Goal: Transaction & Acquisition: Purchase product/service

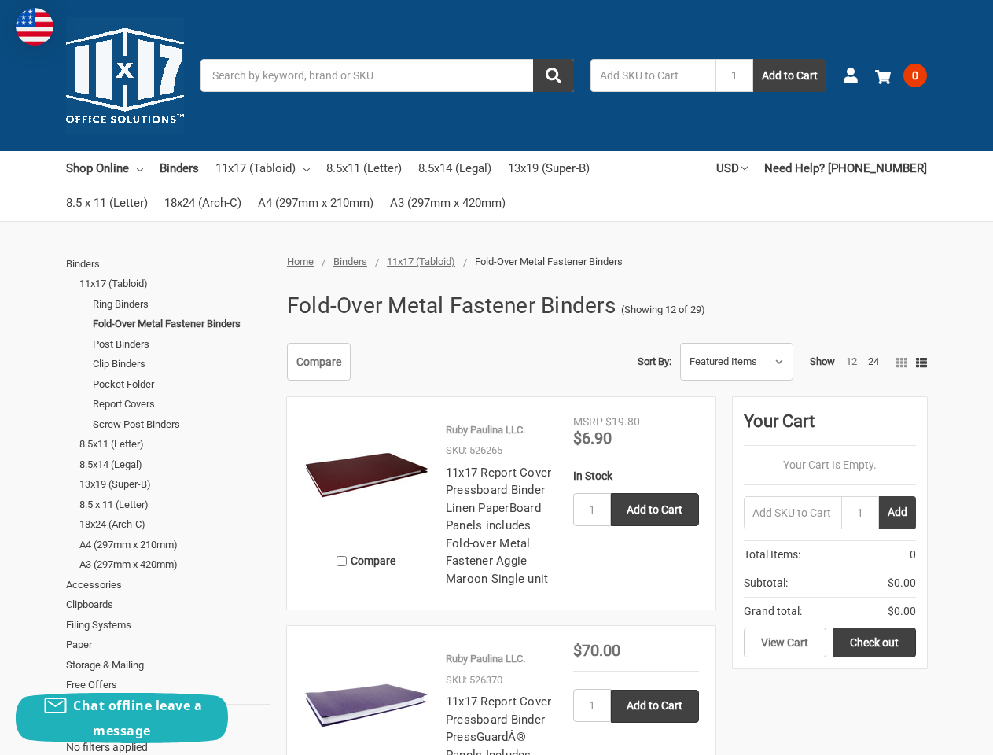
click at [496, 377] on div "Compare Sort By: Featured Items Newest Items Best Selling A to Z Z to A By Revi…" at bounding box center [602, 362] width 649 height 38
click at [387, 75] on input "Search" at bounding box center [387, 75] width 373 height 33
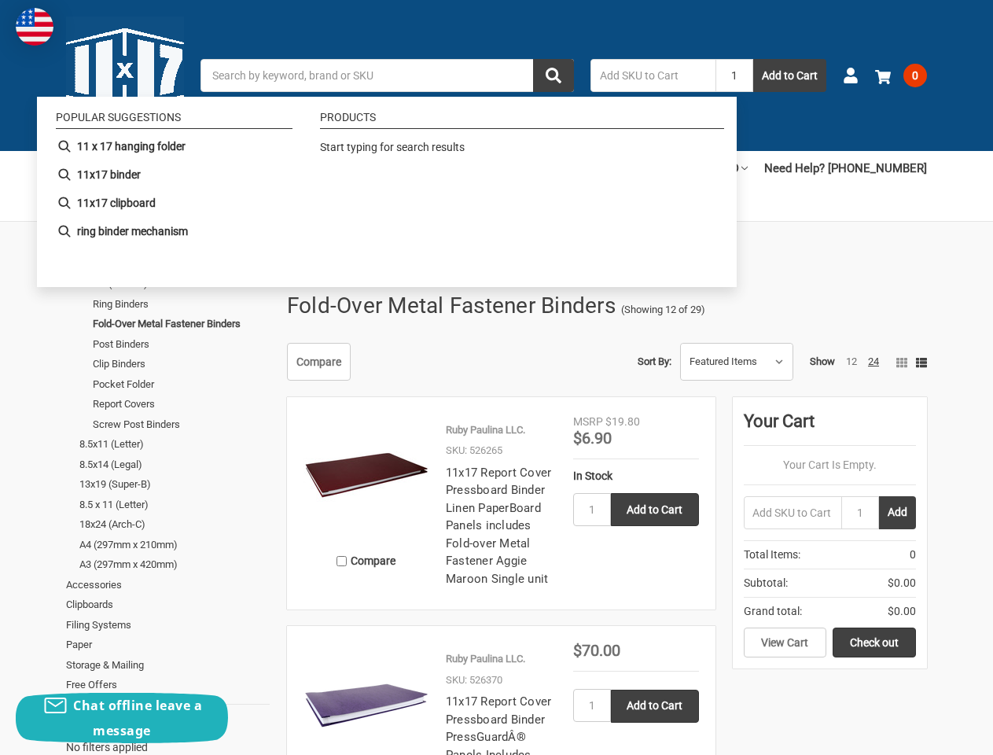
click at [734, 75] on input "1" at bounding box center [735, 75] width 38 height 33
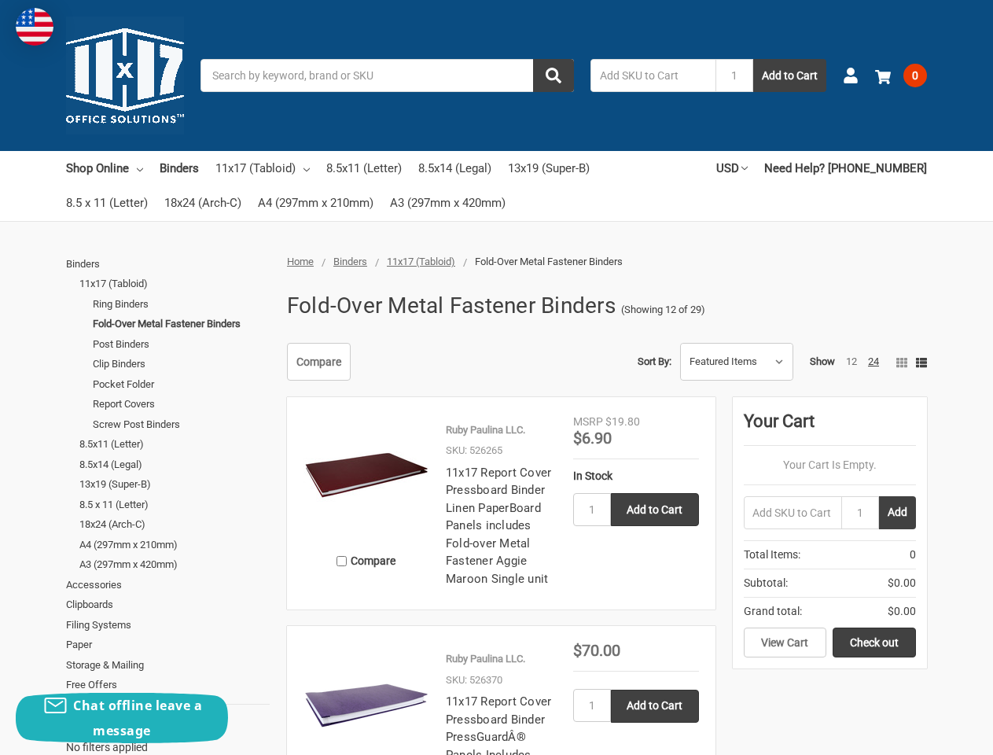
click at [748, 168] on link "USD" at bounding box center [731, 168] width 31 height 35
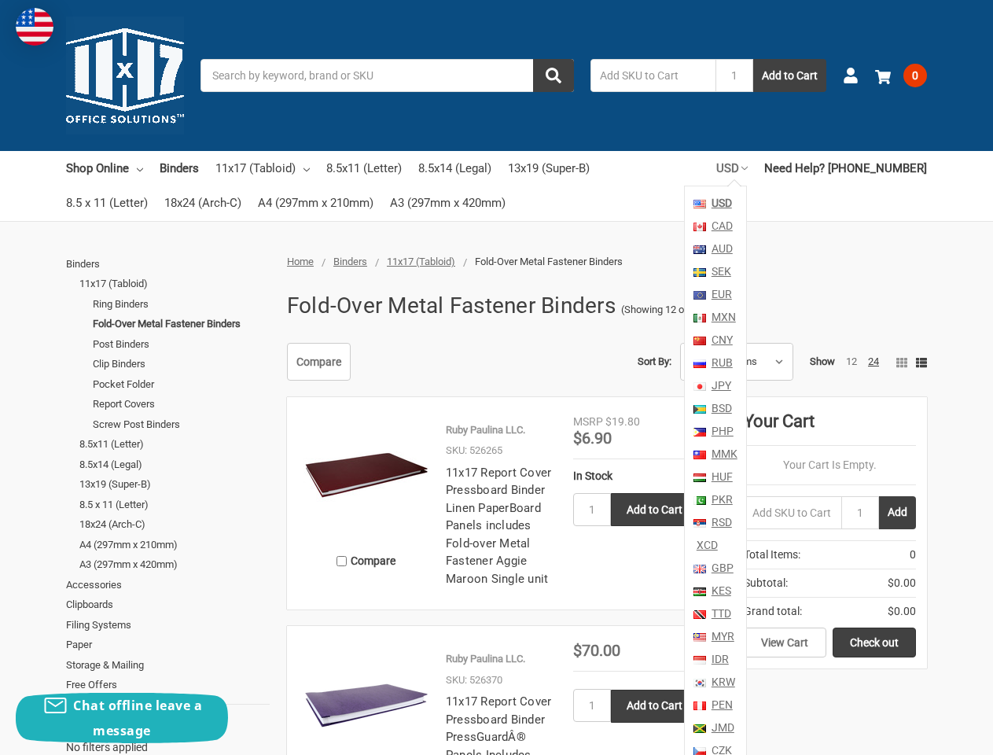
click at [902, 541] on span "Total Items: 0" at bounding box center [830, 555] width 172 height 28
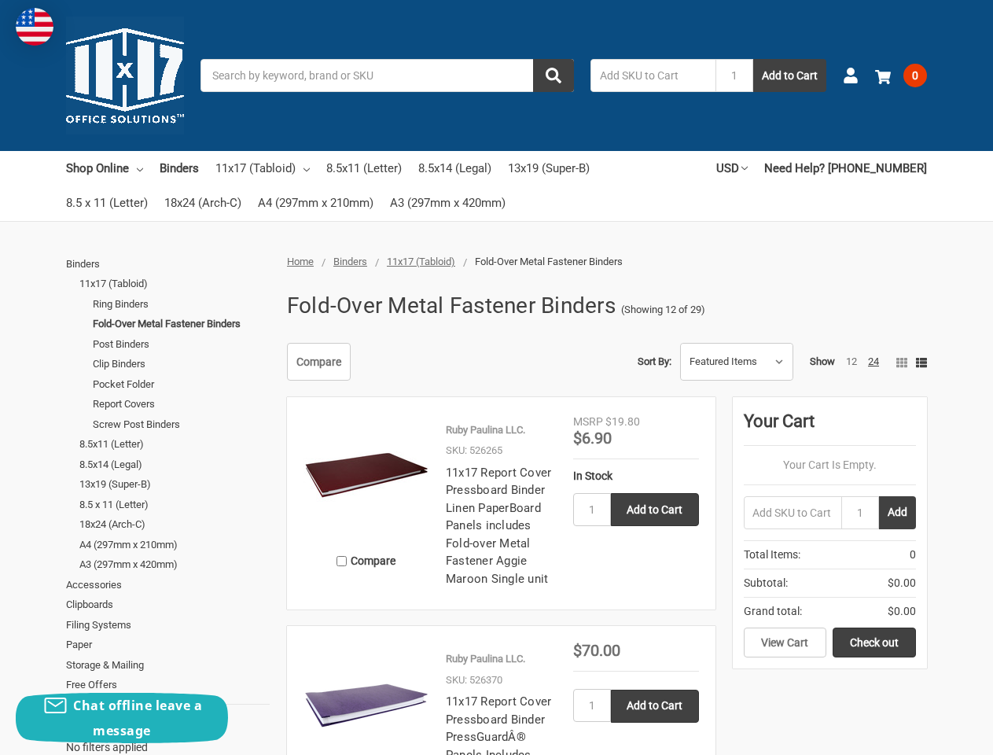
click at [922, 397] on aside "Your Cart Your Cart Is Empty. 1 Add Total Items: 0 Subtotal: $0.00 Grand total:…" at bounding box center [830, 532] width 194 height 271
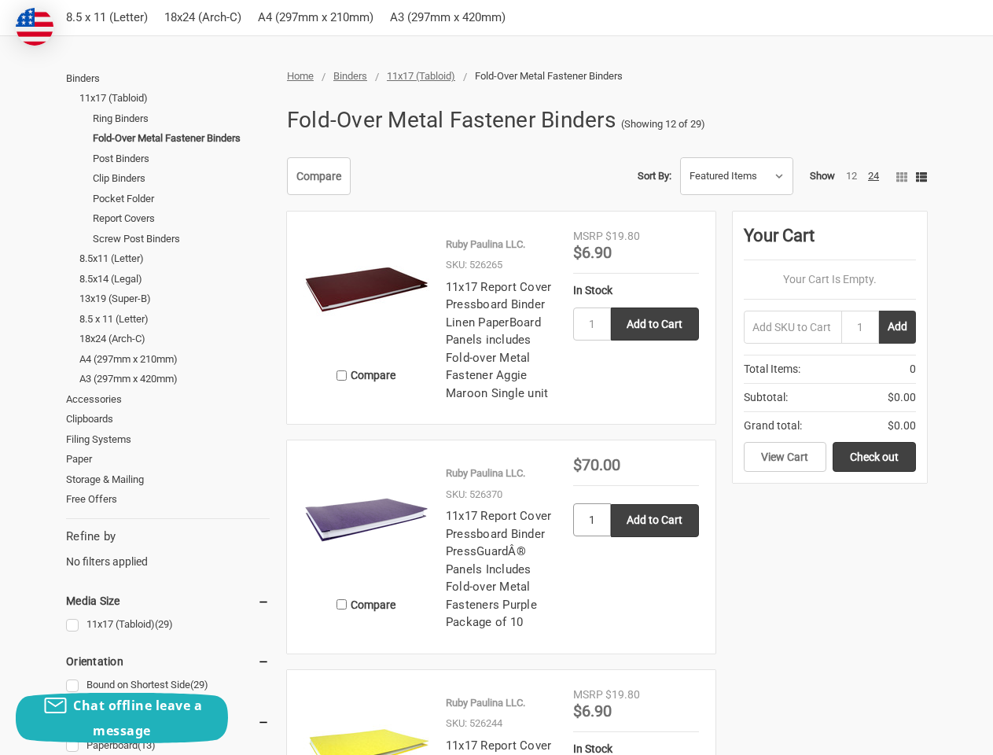
click at [592, 510] on input "1" at bounding box center [592, 519] width 38 height 33
click at [655, 510] on input "Add to Cart" at bounding box center [655, 520] width 88 height 33
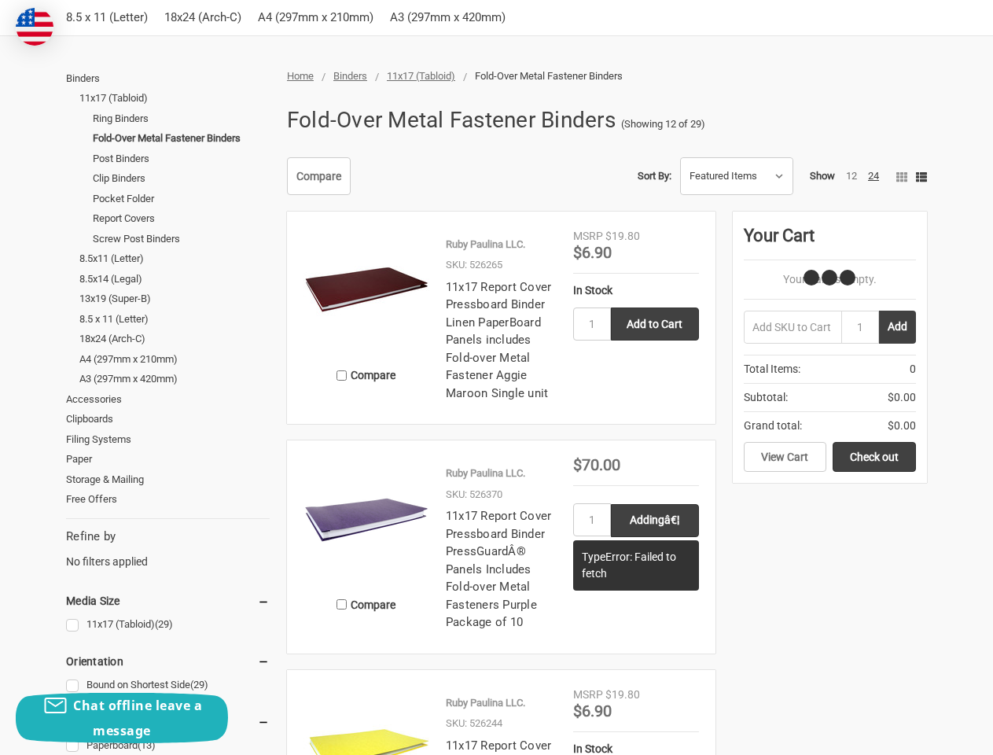
type input "Add to Cart"
click at [592, 705] on span "$6.90" at bounding box center [592, 710] width 39 height 19
